Goal: Find specific fact: Find specific fact

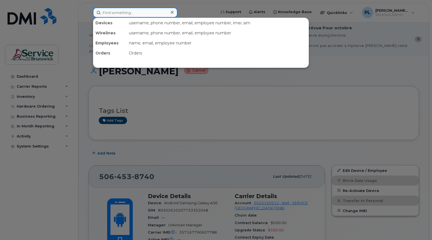
drag, startPoint x: 108, startPoint y: 11, endPoint x: 111, endPoint y: 13, distance: 3.2
click at [109, 11] on input at bounding box center [135, 13] width 85 height 10
click at [90, 25] on div at bounding box center [216, 120] width 432 height 240
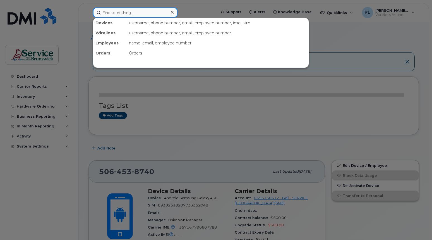
click at [144, 12] on input at bounding box center [135, 13] width 85 height 10
paste input "5062824563"
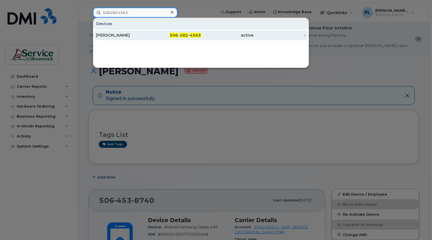
type input "5062824563"
click at [133, 32] on div "[PERSON_NAME]" at bounding box center [122, 35] width 52 height 10
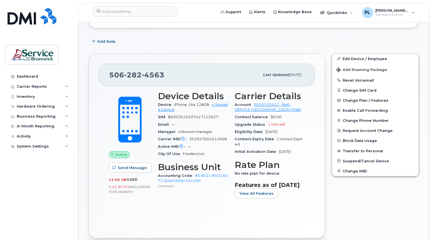
scroll to position [107, 0]
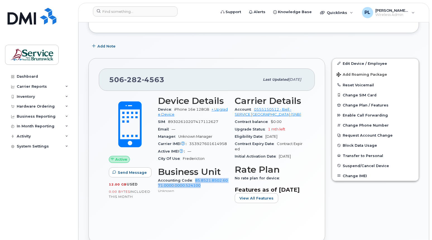
drag, startPoint x: 204, startPoint y: 182, endPoint x: 193, endPoint y: 176, distance: 12.4
click at [193, 177] on div "Accounting Code 85.8521.8502.6071.0000.0000.524100 Unknown" at bounding box center [193, 185] width 70 height 17
copy link "85.8521.8502.6071.0000.0000.524100"
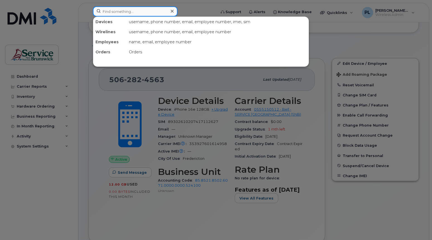
click at [112, 12] on input at bounding box center [135, 11] width 85 height 10
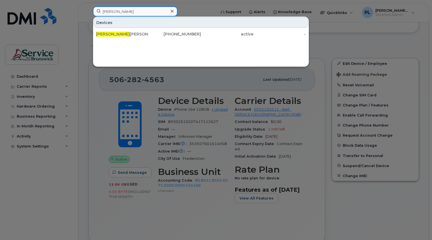
type input "patti"
click at [183, 7] on div at bounding box center [216, 120] width 432 height 240
